Goal: Communication & Community: Participate in discussion

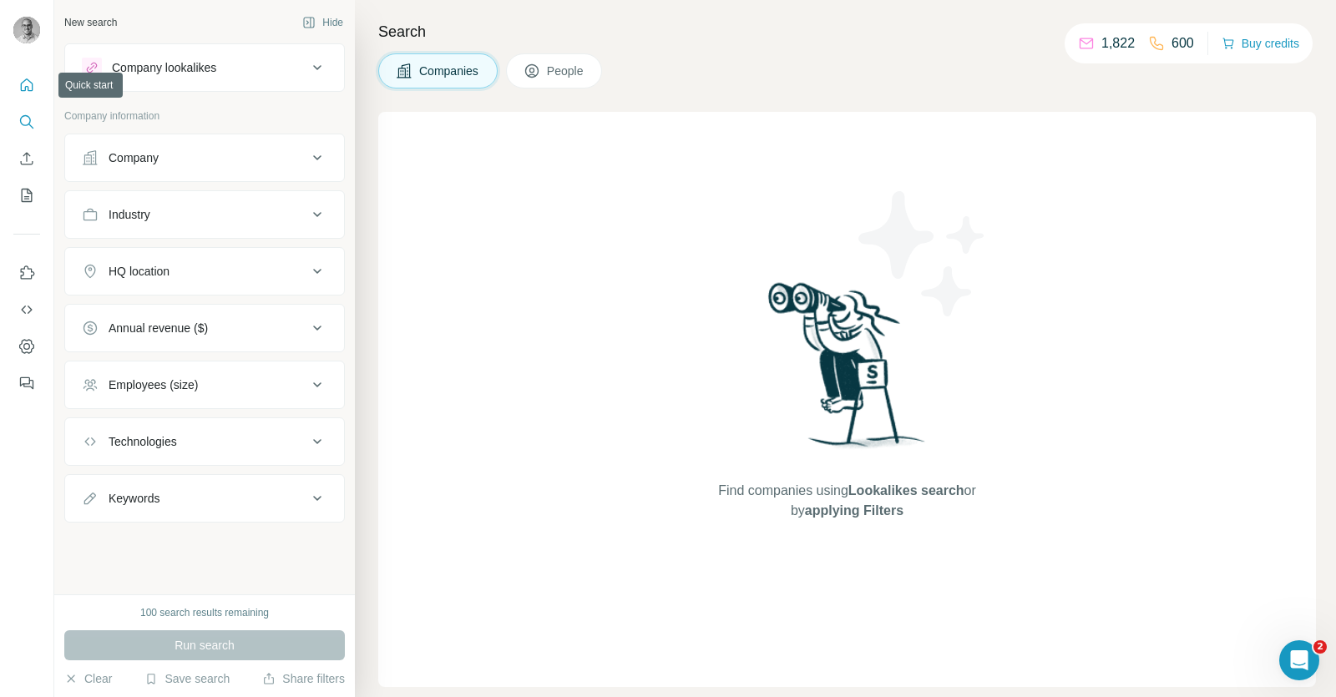
click at [32, 90] on icon "Quick start" at bounding box center [27, 84] width 13 height 13
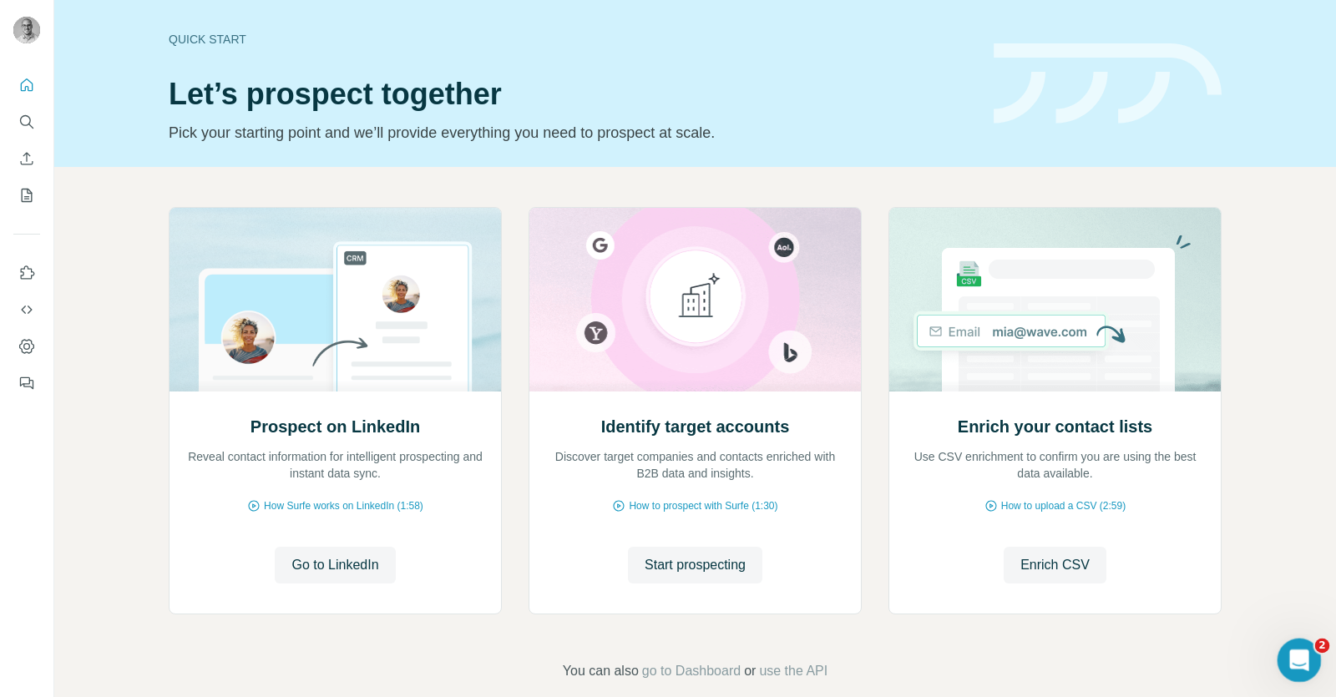
click at [1302, 651] on icon "Ouvrir le Messenger Intercom" at bounding box center [1297, 658] width 28 height 28
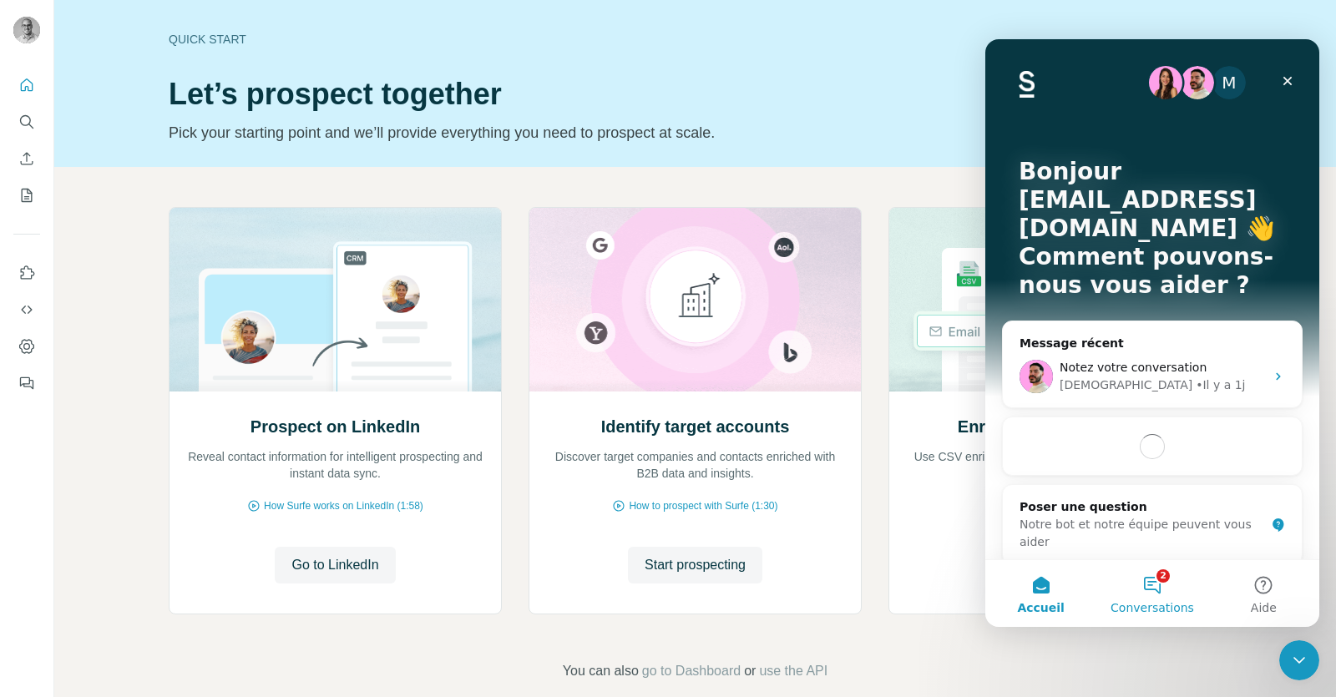
click at [1143, 587] on button "2 Conversations" at bounding box center [1151, 593] width 111 height 67
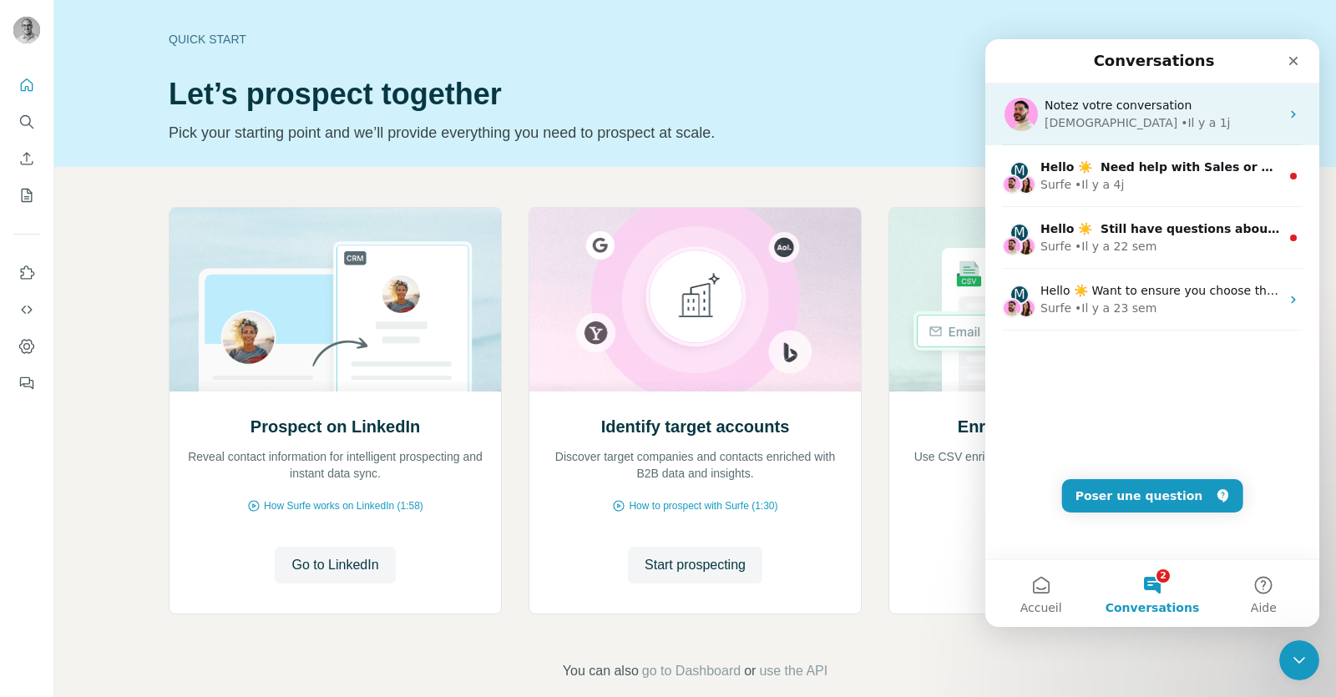
click at [1140, 130] on div "[DEMOGRAPHIC_DATA] • Il y a 1j" at bounding box center [1161, 123] width 235 height 18
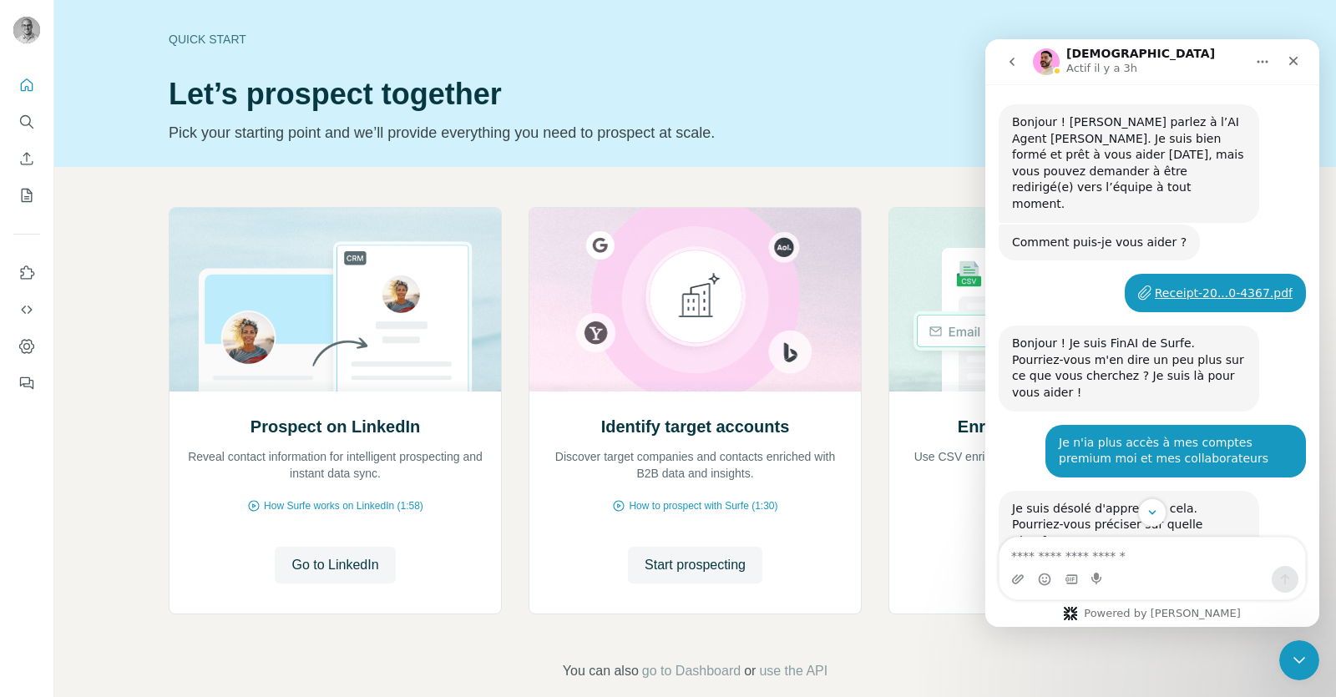
click at [1023, 59] on button "go back" at bounding box center [1012, 62] width 32 height 32
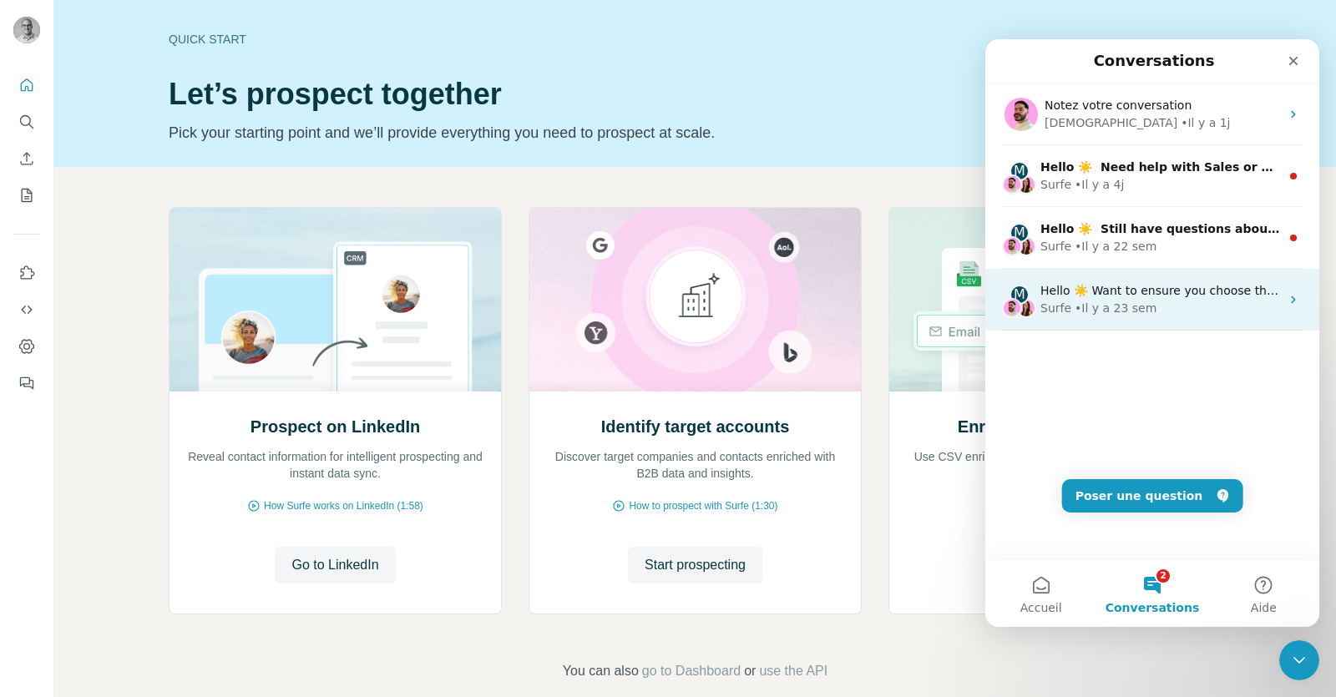
click at [1113, 310] on div "• Il y a 23 sem" at bounding box center [1115, 309] width 82 height 18
